Goal: Check status: Check status

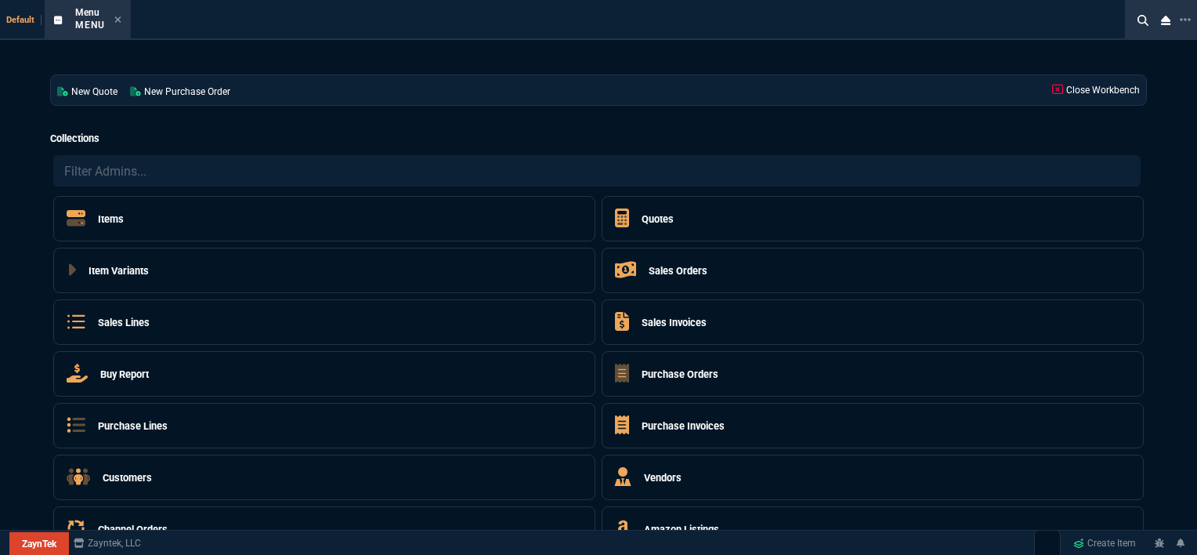
select select "12: [PERSON_NAME]"
click at [118, 22] on icon at bounding box center [117, 19] width 7 height 9
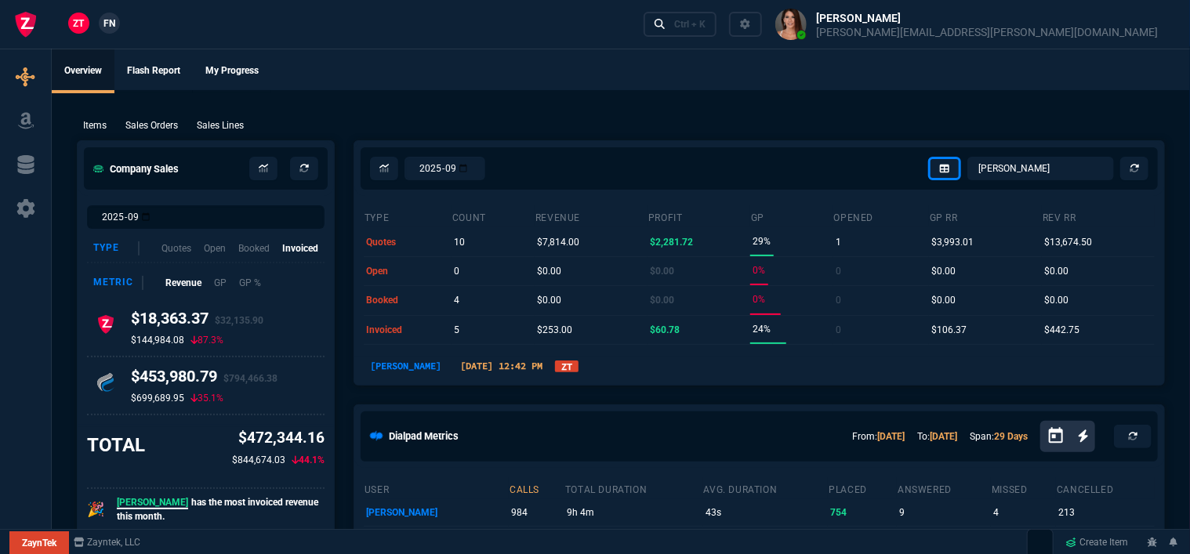
click at [176, 116] on div "Items Sales Orders Sales Lines Add Link" at bounding box center [621, 124] width 1088 height 19
click at [165, 124] on p "Sales Orders" at bounding box center [151, 125] width 53 height 14
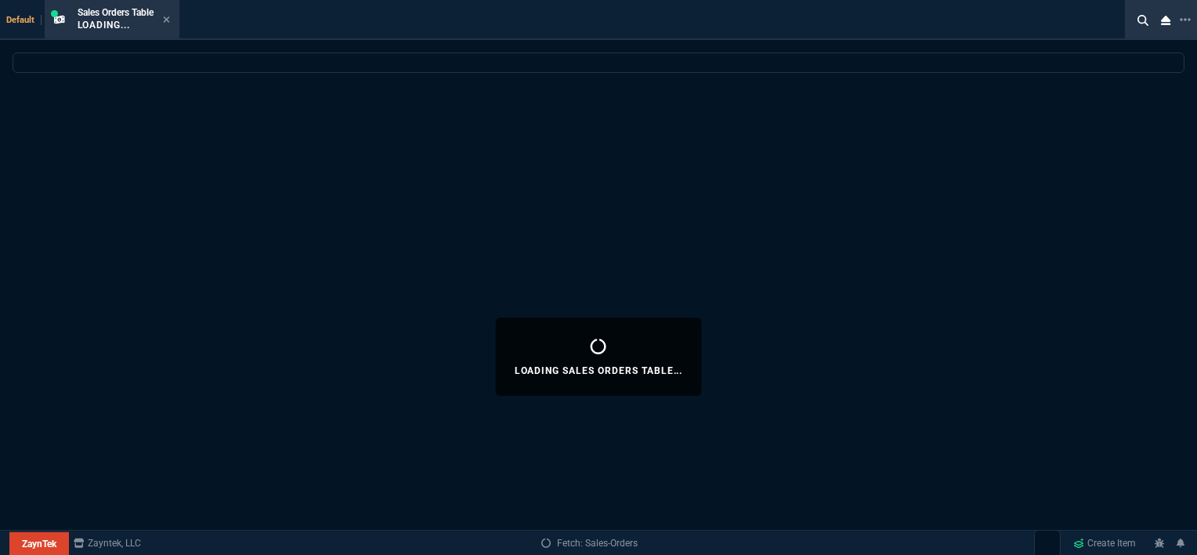
select select
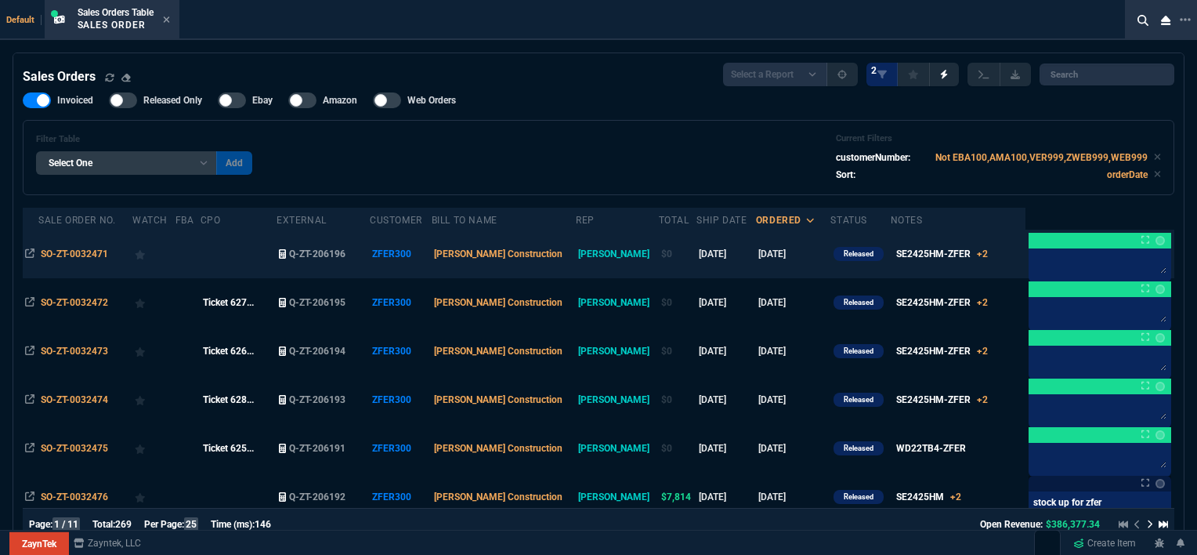
click at [790, 265] on td "[DATE]" at bounding box center [793, 254] width 75 height 49
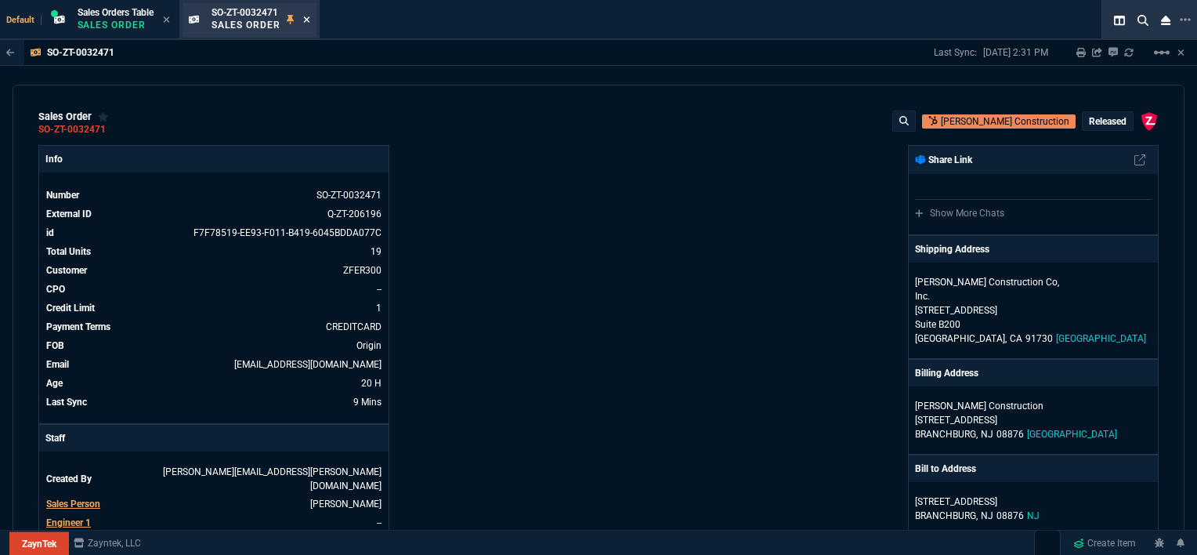
click at [310, 19] on icon at bounding box center [306, 19] width 7 height 9
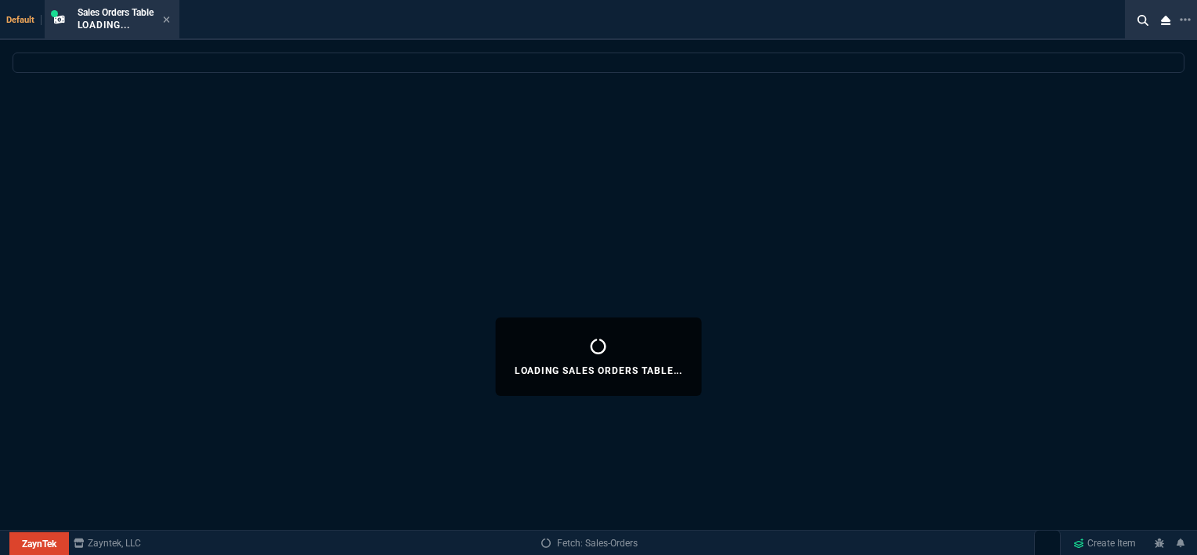
select select
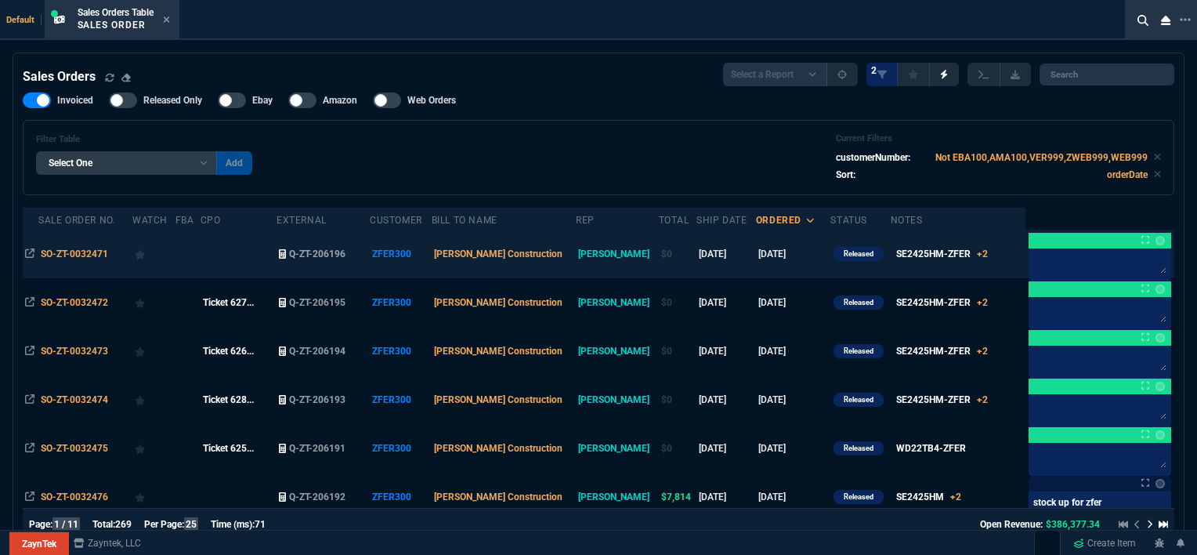
click at [786, 252] on td "[DATE]" at bounding box center [793, 254] width 75 height 49
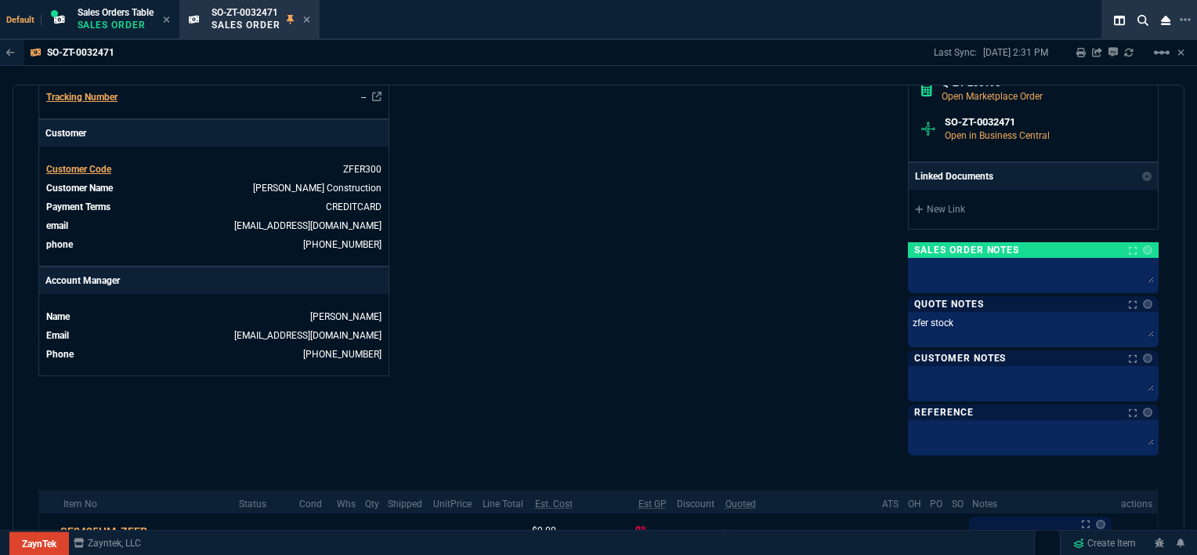
scroll to position [502, 0]
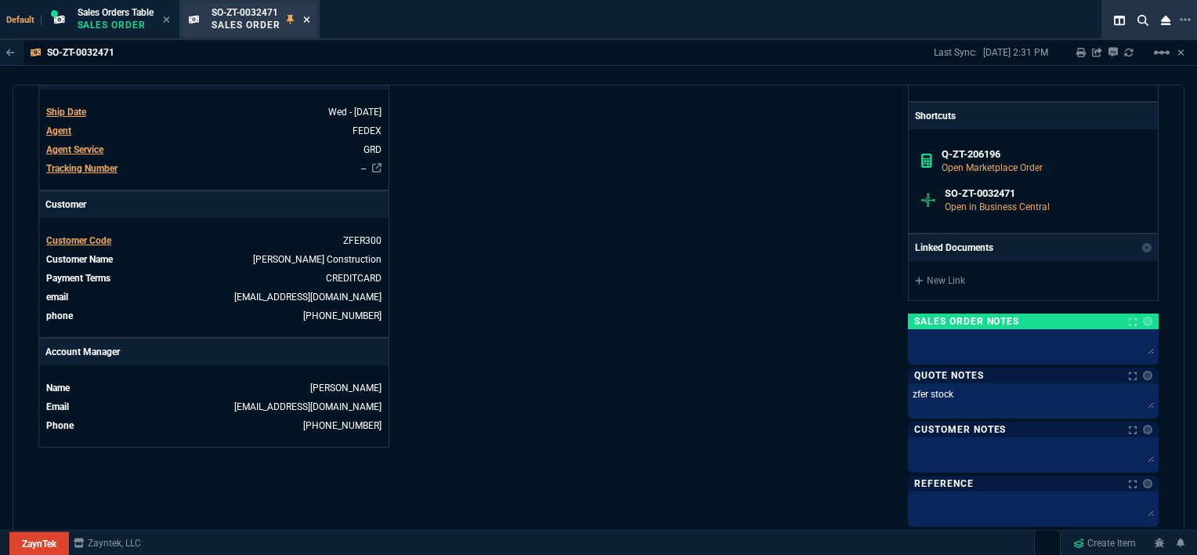
click at [306, 19] on icon at bounding box center [306, 19] width 7 height 9
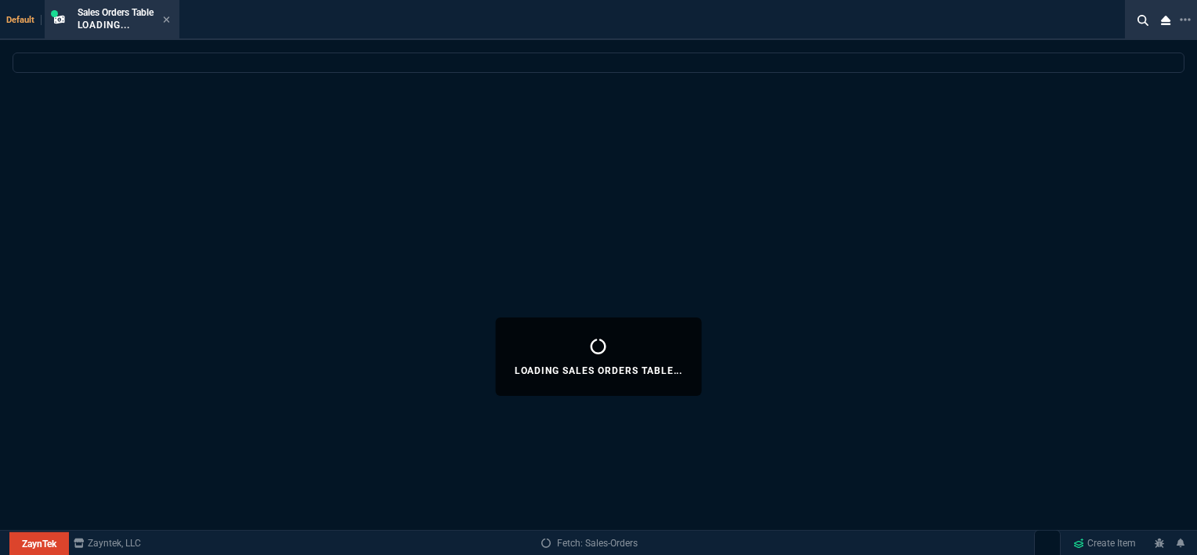
select select
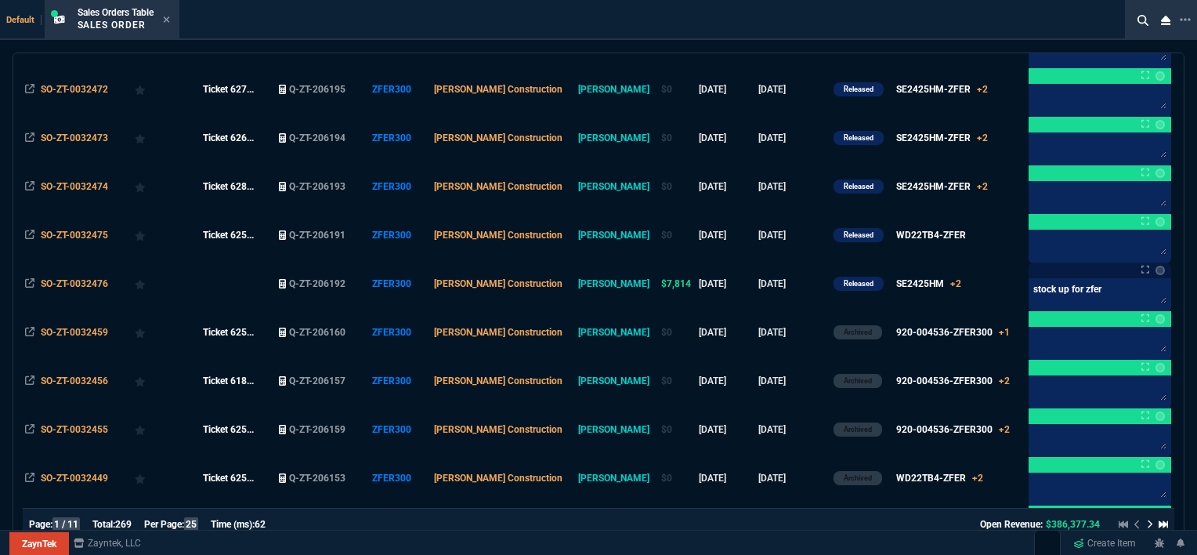
scroll to position [235, 0]
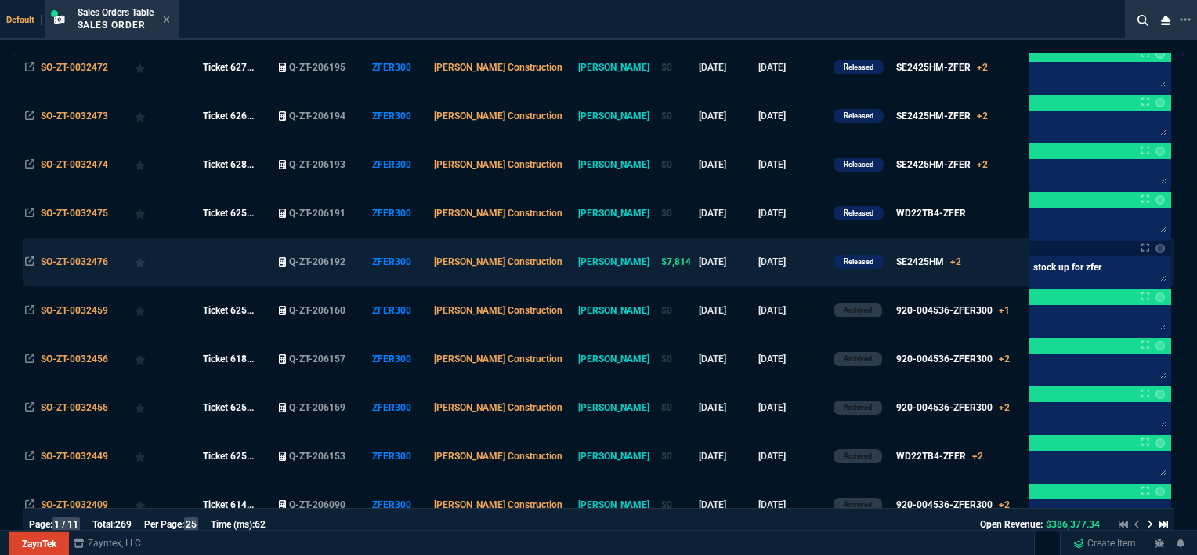
click at [767, 266] on td "[DATE]" at bounding box center [793, 261] width 75 height 49
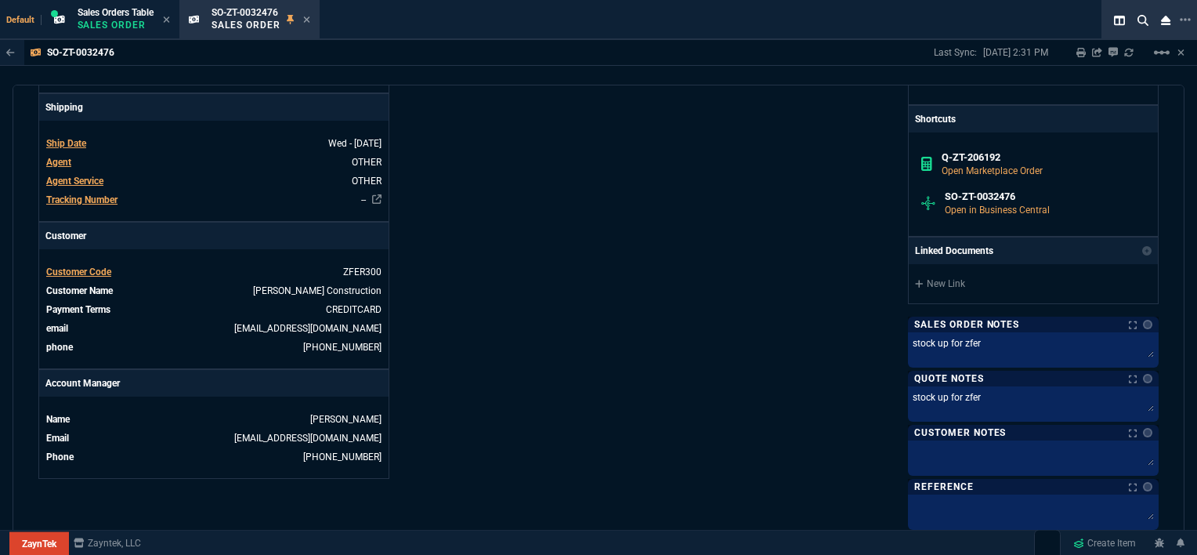
scroll to position [800, 0]
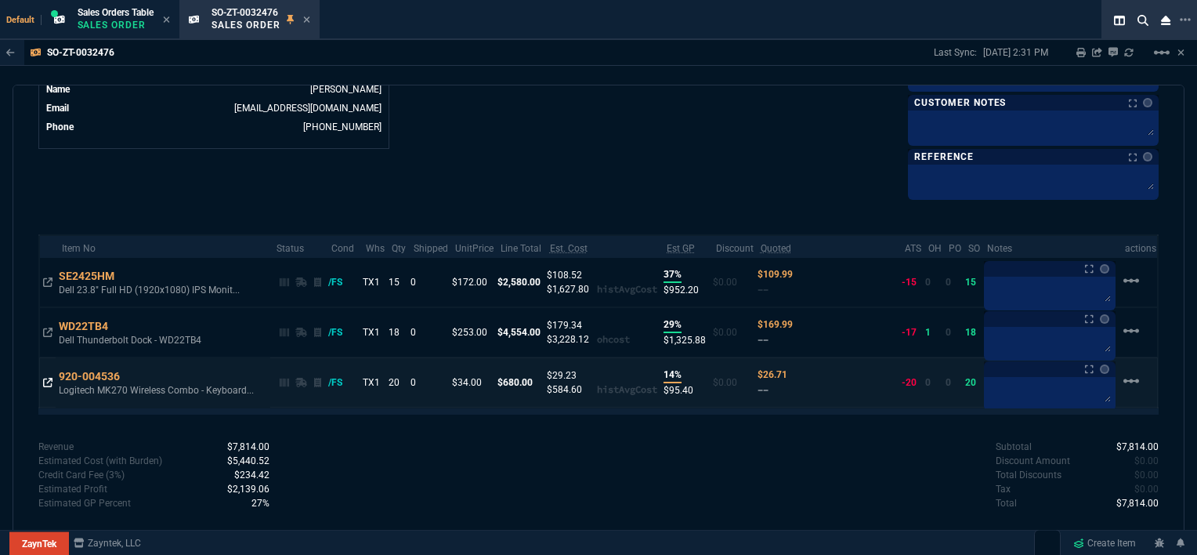
click at [49, 379] on icon at bounding box center [47, 382] width 9 height 9
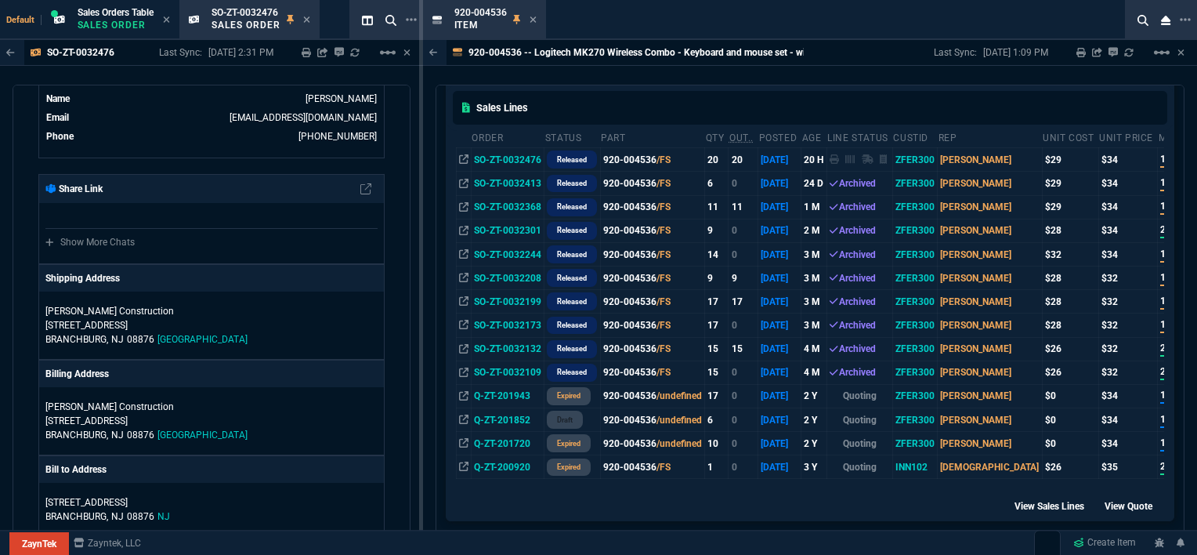
scroll to position [20, 0]
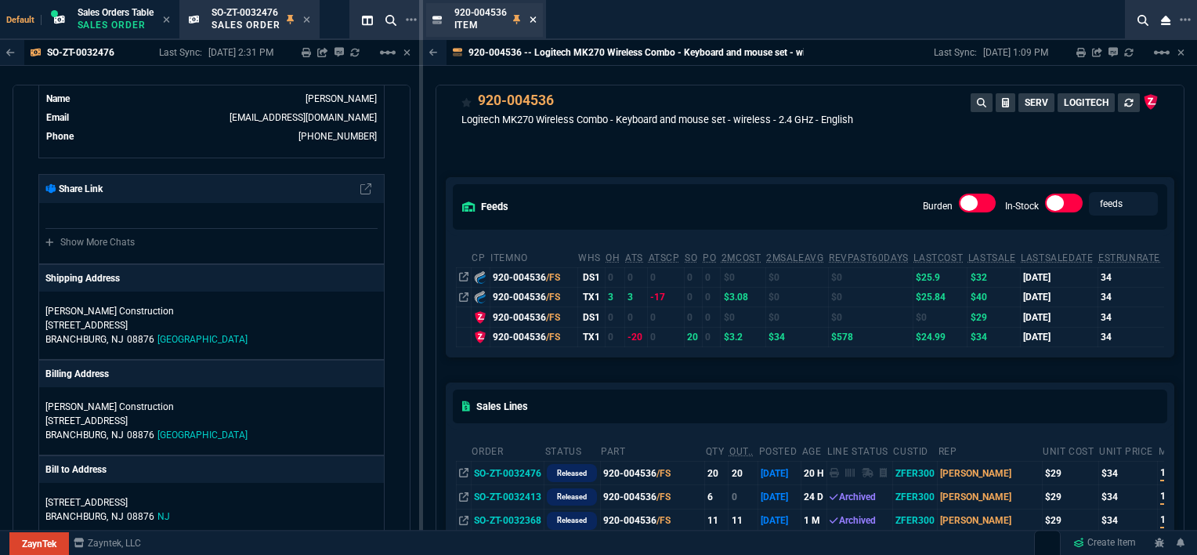
click at [531, 16] on icon at bounding box center [533, 19] width 7 height 9
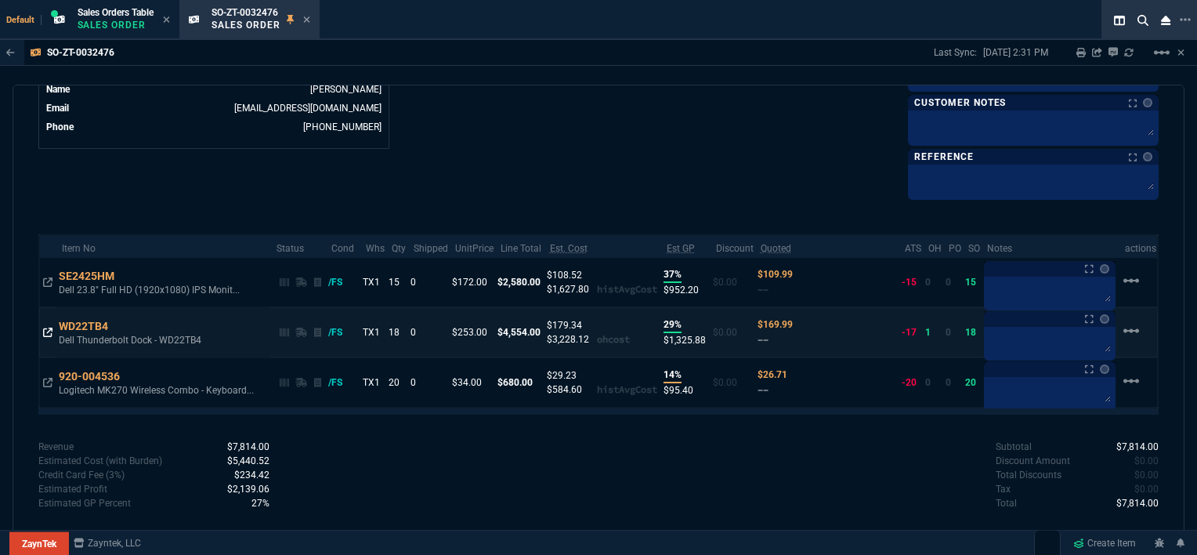
click at [48, 328] on icon at bounding box center [47, 332] width 9 height 9
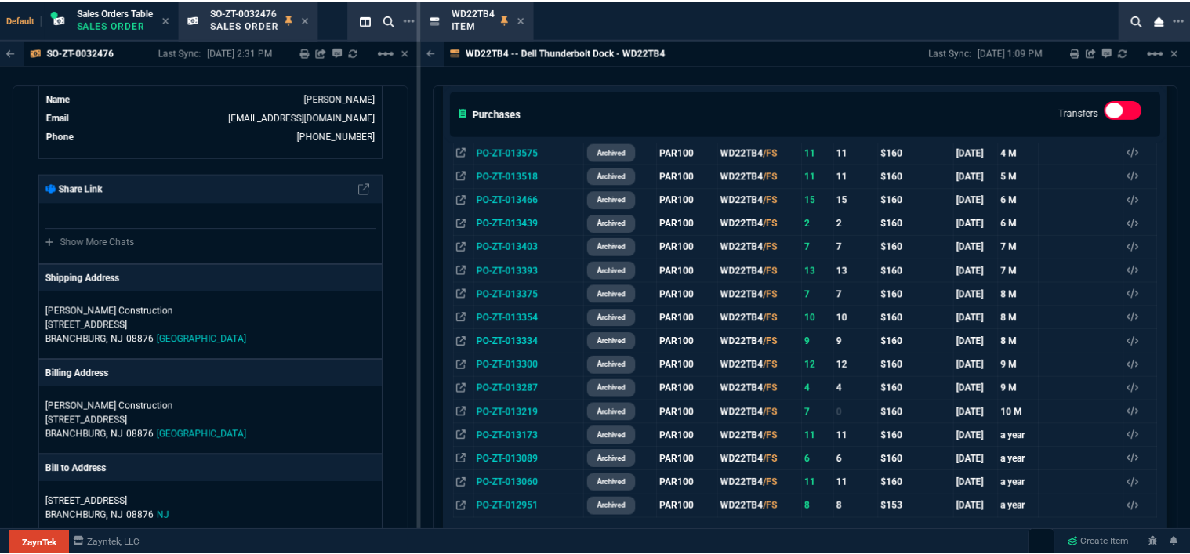
scroll to position [792, 0]
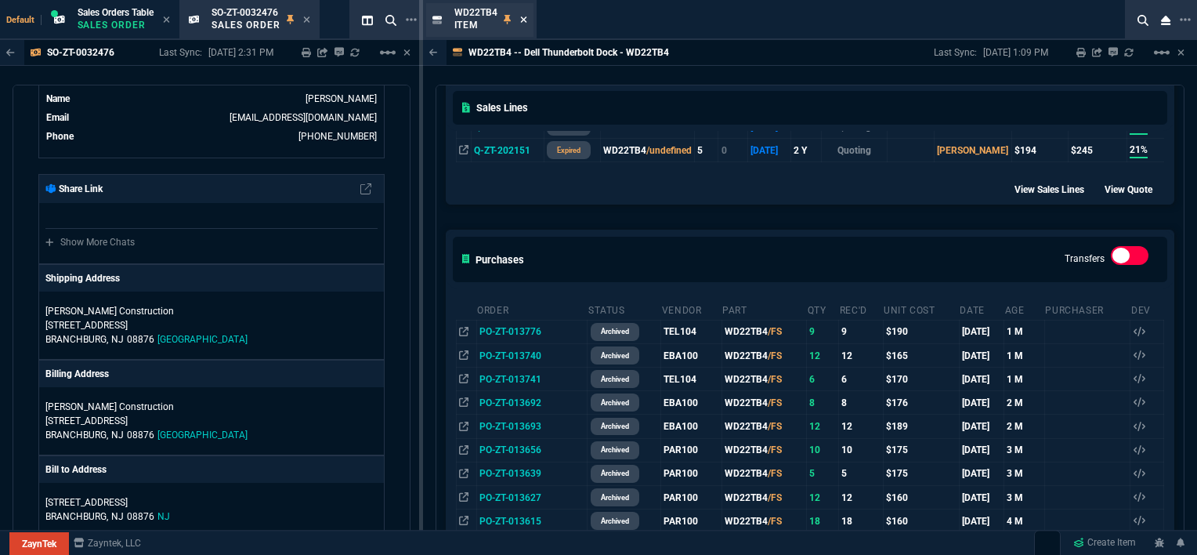
click at [523, 18] on icon at bounding box center [523, 19] width 6 height 6
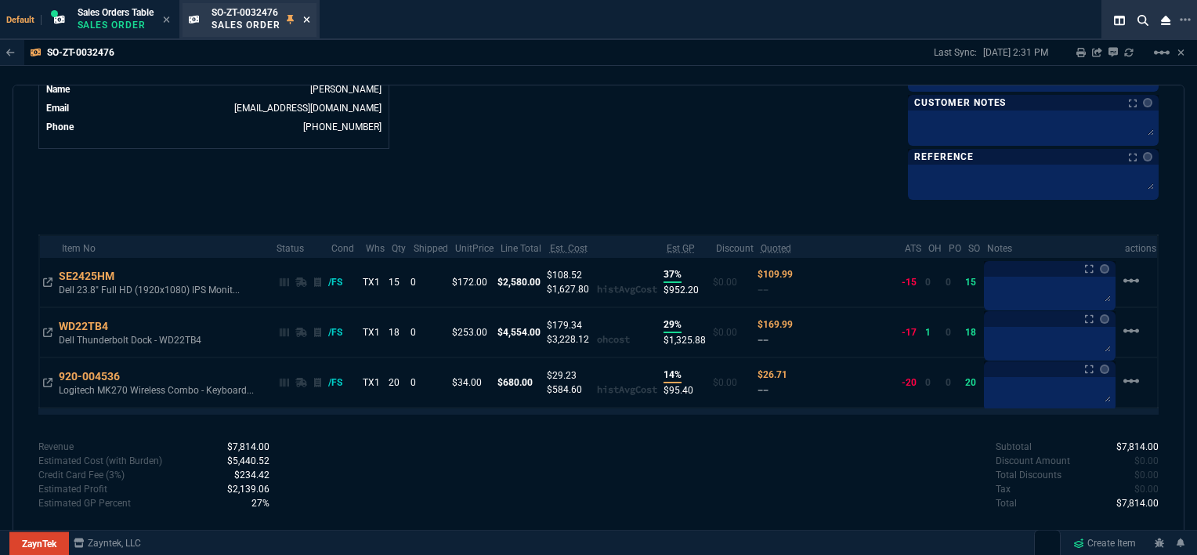
click at [310, 21] on icon at bounding box center [306, 19] width 7 height 9
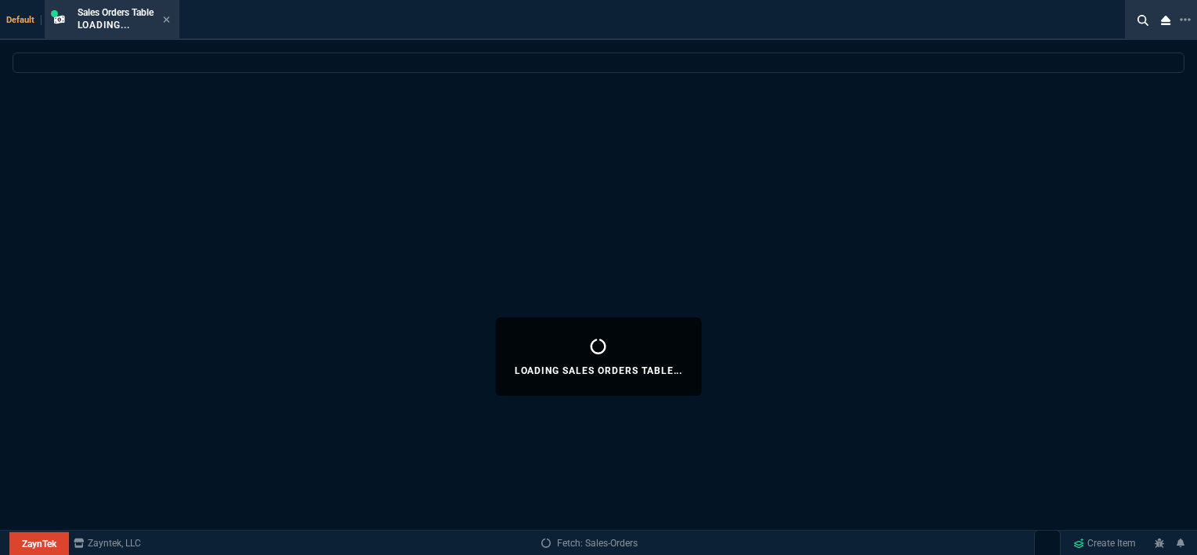
select select
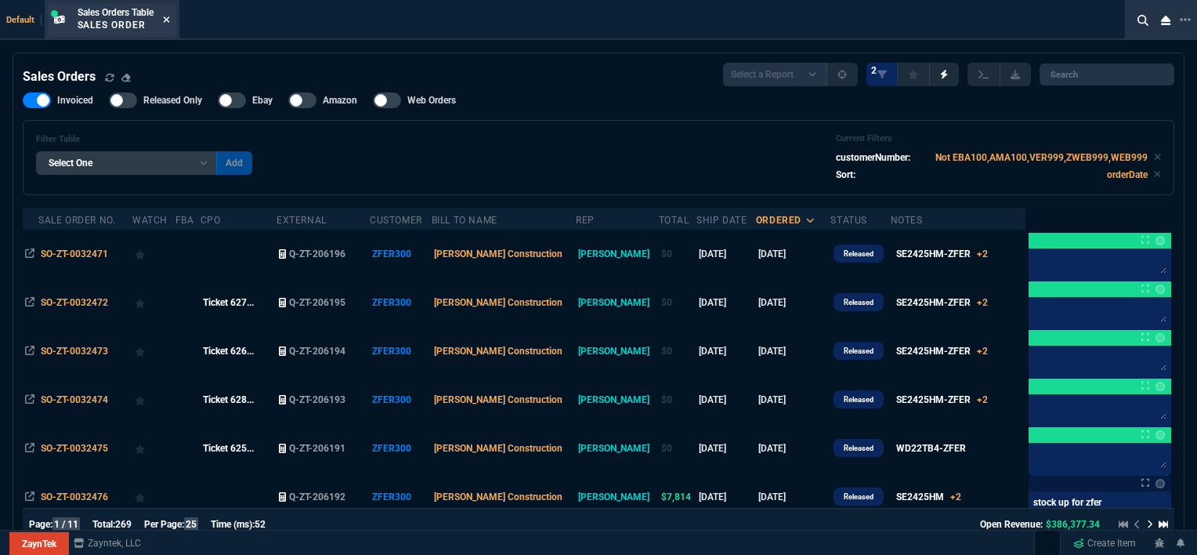
click at [170, 20] on icon at bounding box center [166, 19] width 7 height 9
